Goal: Find specific fact: Find specific fact

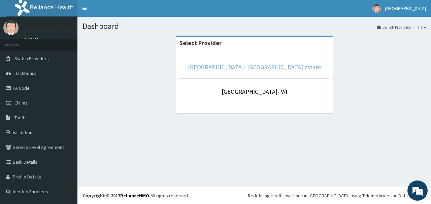
click at [230, 69] on link "[GEOGRAPHIC_DATA]- [GEOGRAPHIC_DATA] estate" at bounding box center [254, 67] width 133 height 8
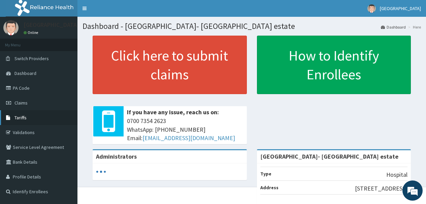
click at [35, 117] on link "Tariffs" at bounding box center [38, 117] width 77 height 15
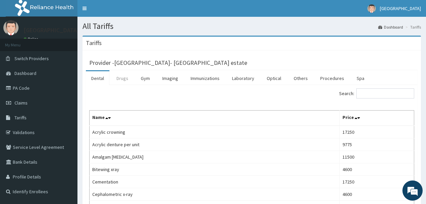
click at [124, 78] on link "Drugs" at bounding box center [122, 78] width 23 height 14
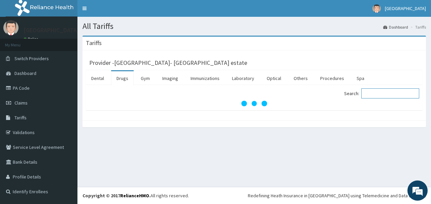
click at [383, 92] on input "Search:" at bounding box center [390, 94] width 58 height 10
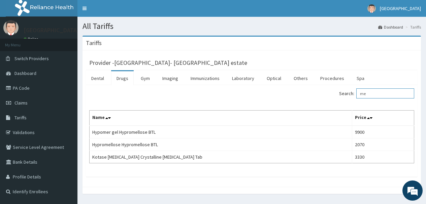
type input "m"
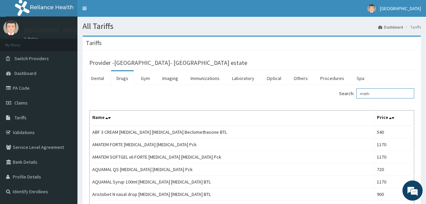
click at [385, 95] on input "meth" at bounding box center [385, 94] width 58 height 10
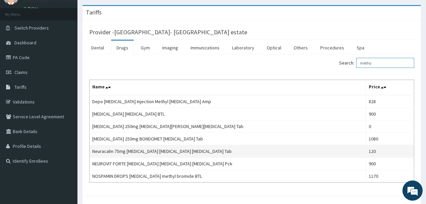
scroll to position [69, 0]
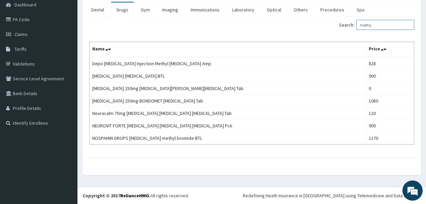
type input "methy"
drag, startPoint x: 383, startPoint y: 26, endPoint x: 336, endPoint y: 19, distance: 47.0
click at [337, 19] on div "Search: methy Name Price Depo Medrol Injection Methyl prednisolone Amp 828 Meth…" at bounding box center [252, 88] width 332 height 142
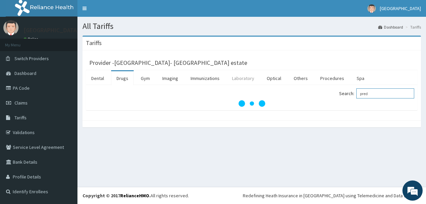
scroll to position [0, 0]
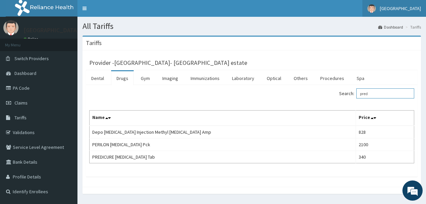
type input "pred"
